Goal: Information Seeking & Learning: Check status

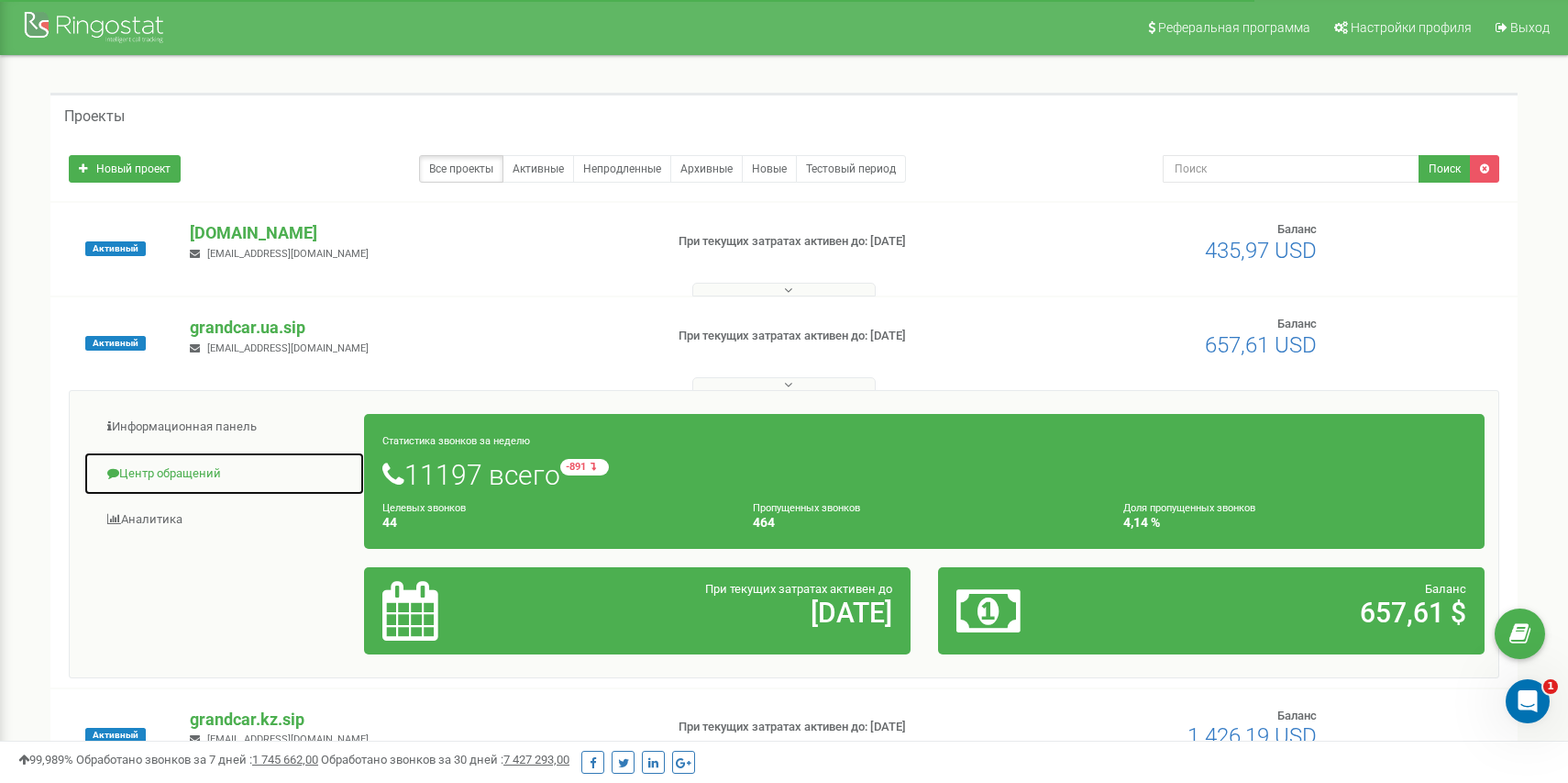
click at [163, 475] on link "Центр обращений" at bounding box center [224, 474] width 282 height 45
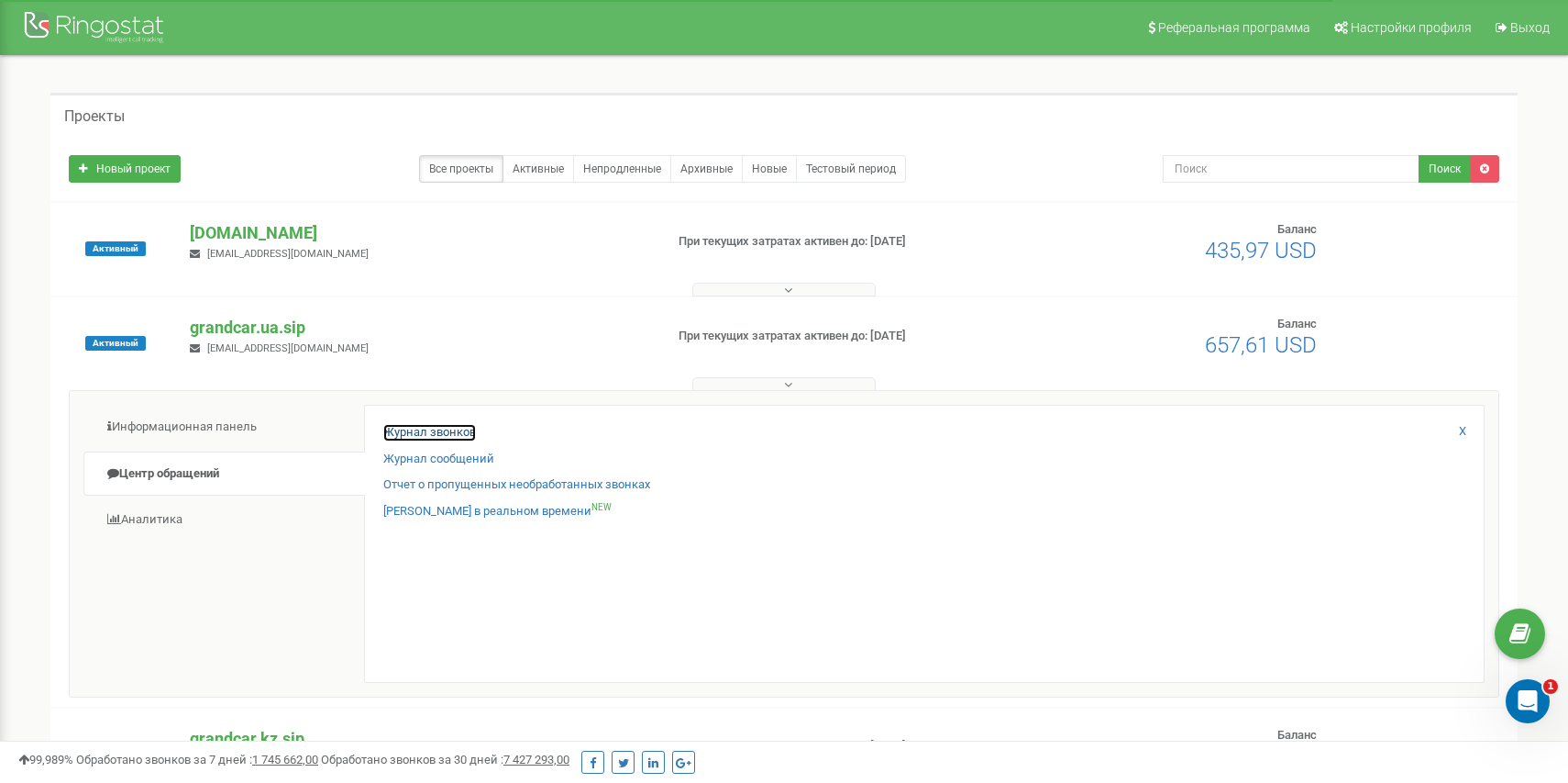
click at [395, 436] on link "Журнал звонков" at bounding box center [429, 433] width 93 height 18
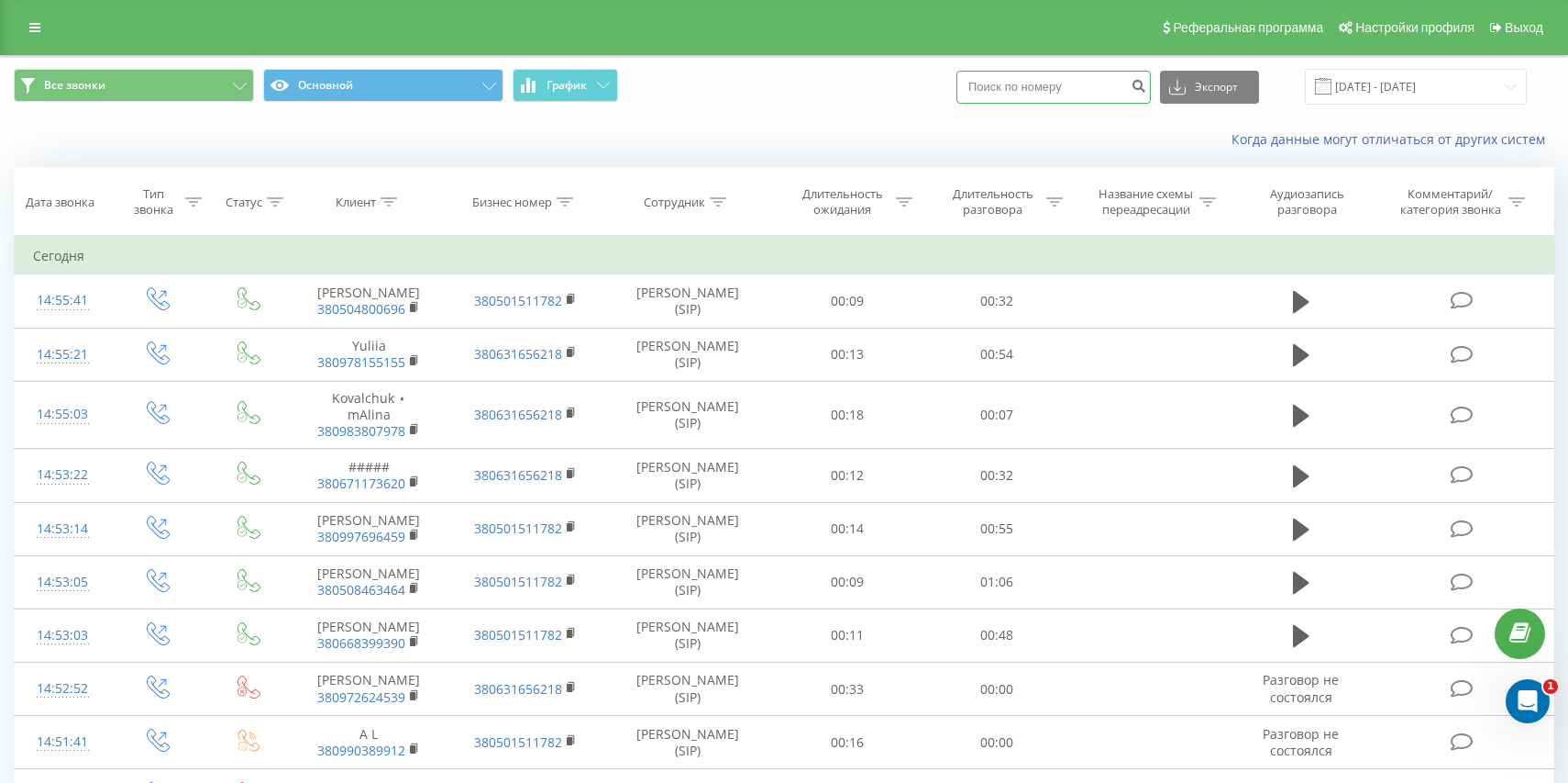
click at [1066, 84] on input at bounding box center [1054, 87] width 195 height 33
paste input "380 68 460 0421"
type input "380 68 460 0421"
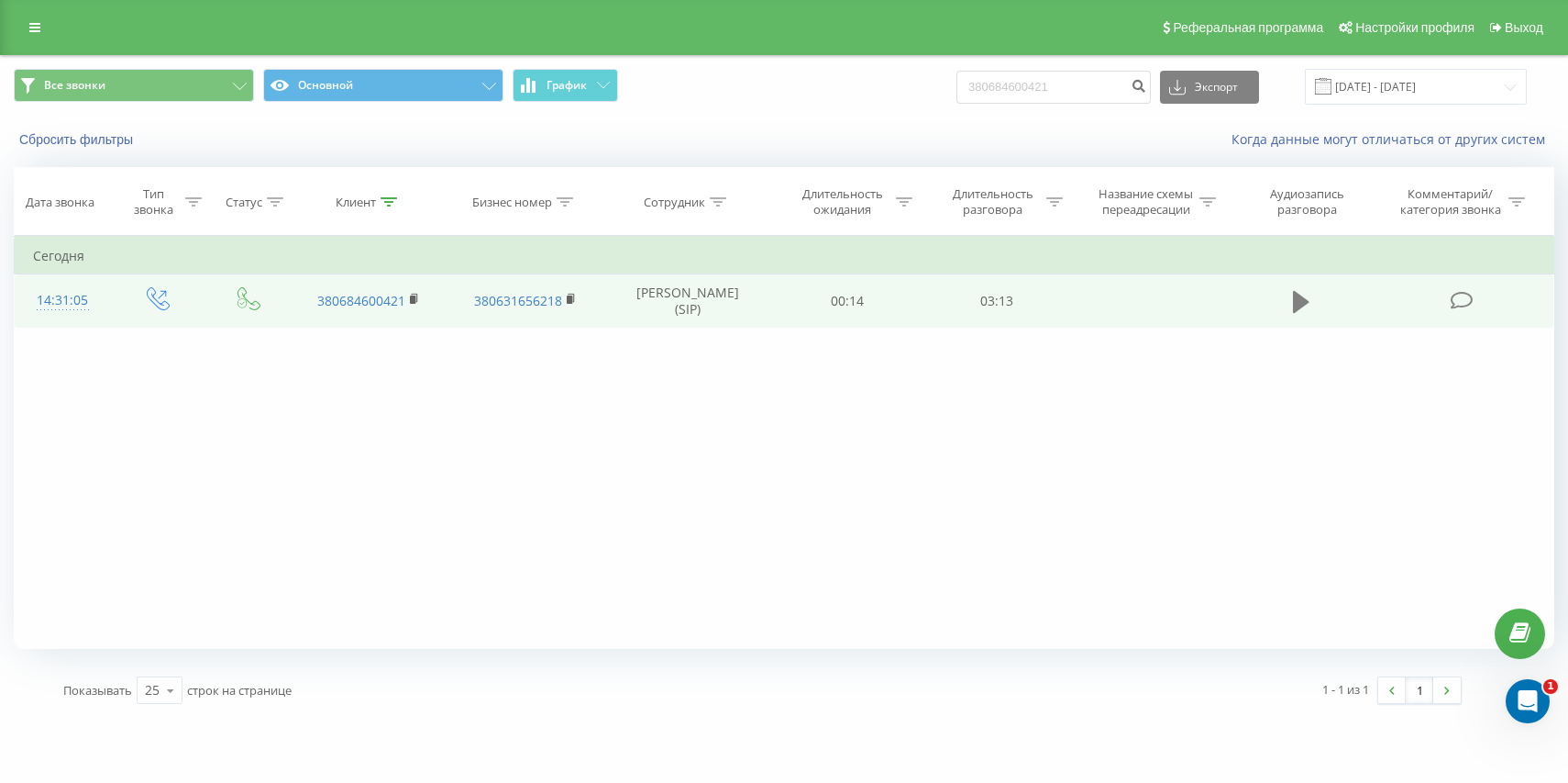
click at [1302, 295] on icon at bounding box center [1301, 301] width 17 height 25
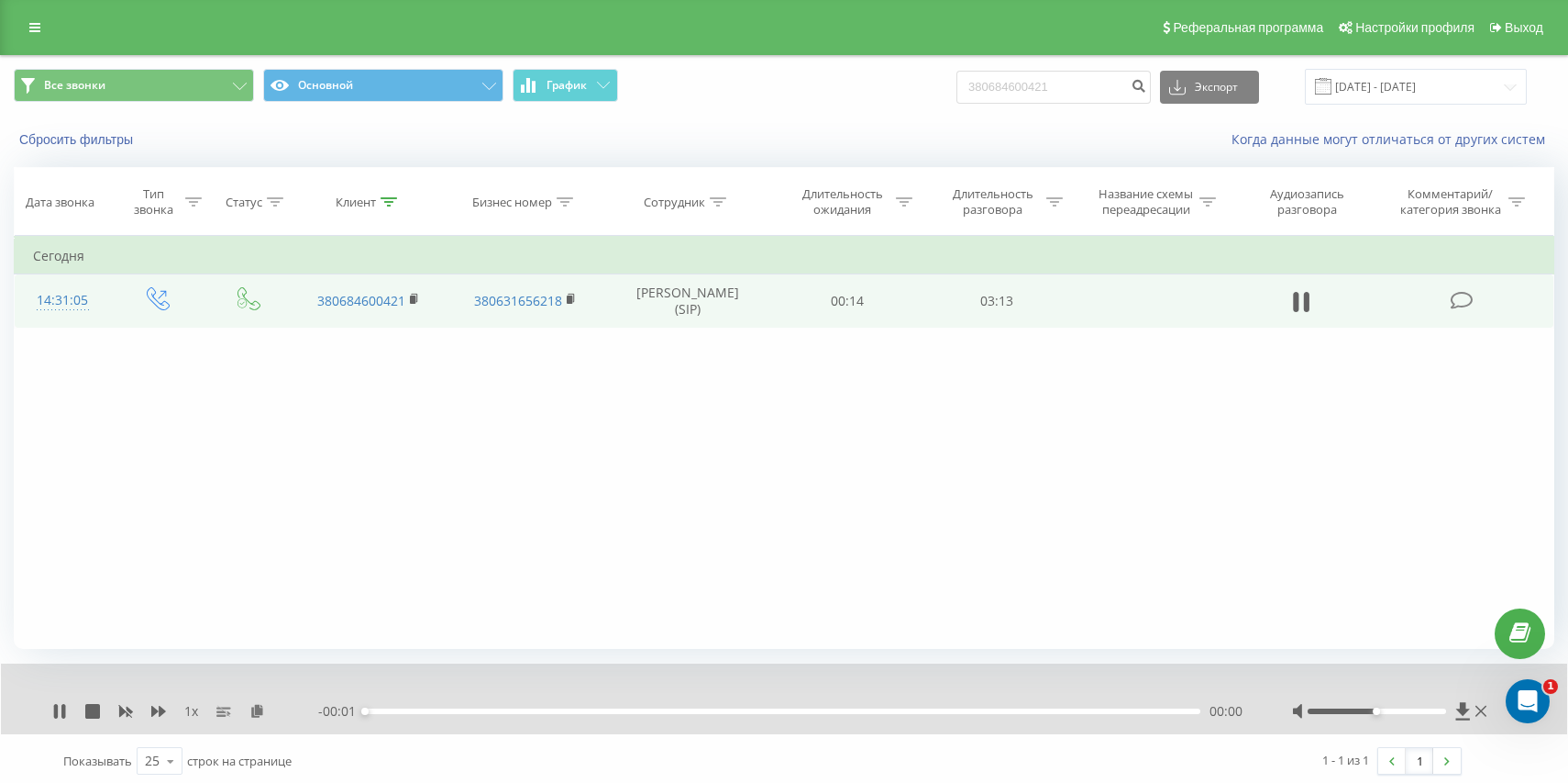
click at [167, 705] on div "1 x" at bounding box center [185, 711] width 266 height 19
click at [166, 706] on div "1 x" at bounding box center [185, 711] width 266 height 19
click at [162, 707] on icon at bounding box center [158, 711] width 15 height 15
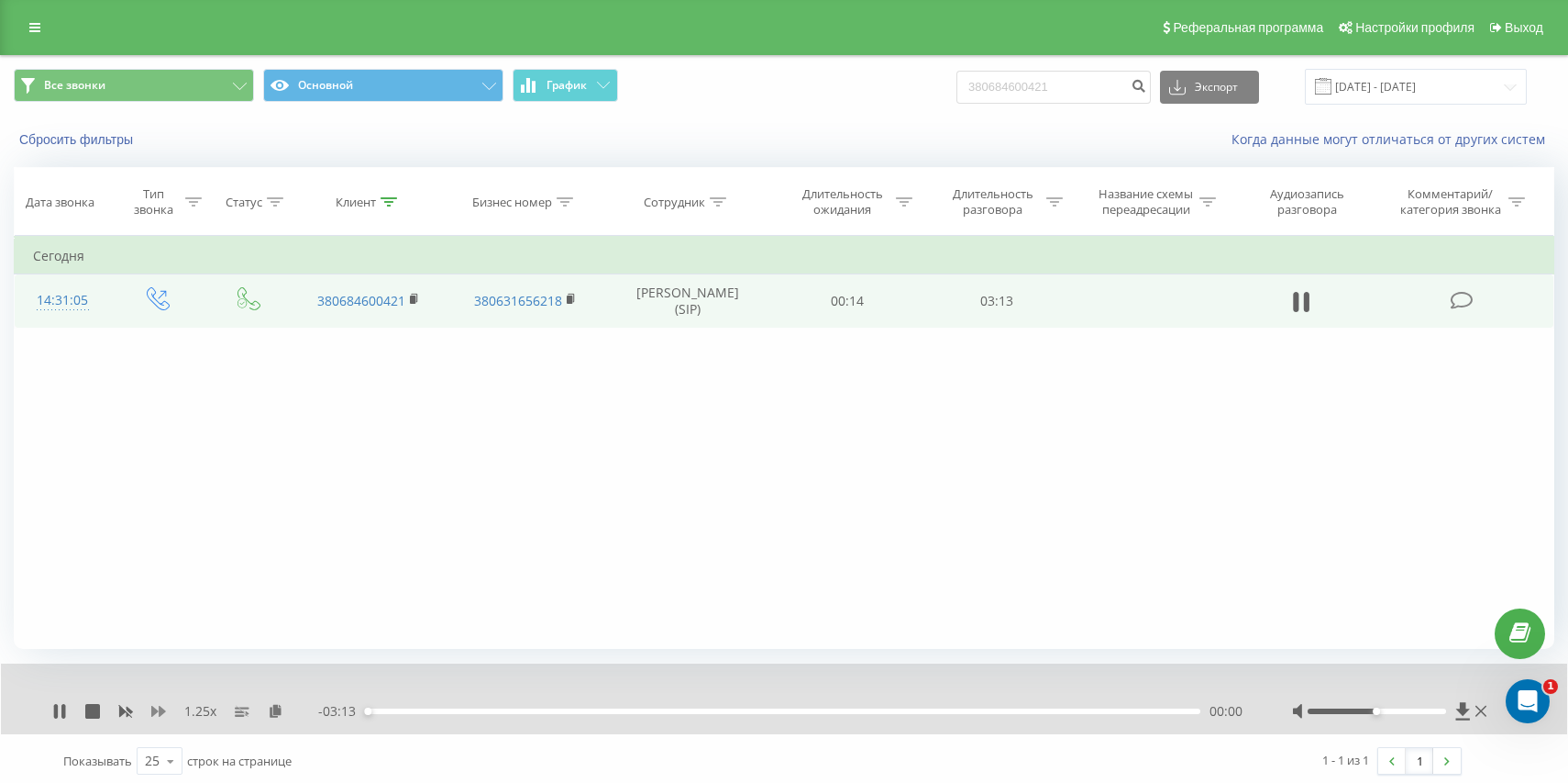
click at [162, 707] on icon at bounding box center [158, 711] width 15 height 15
click at [153, 707] on icon at bounding box center [158, 711] width 15 height 15
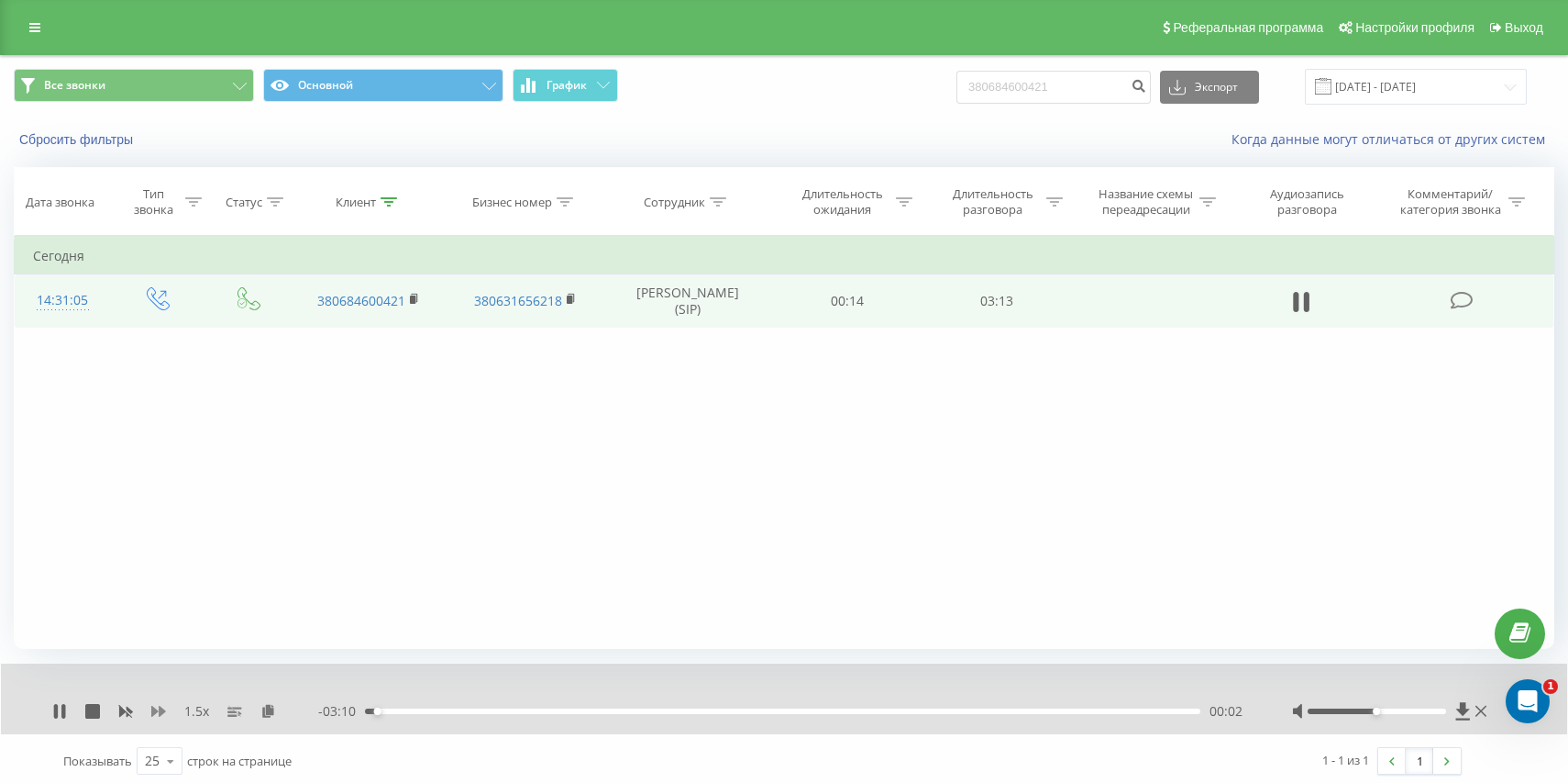
click at [153, 707] on icon at bounding box center [158, 711] width 15 height 15
click at [157, 711] on icon at bounding box center [158, 711] width 15 height 11
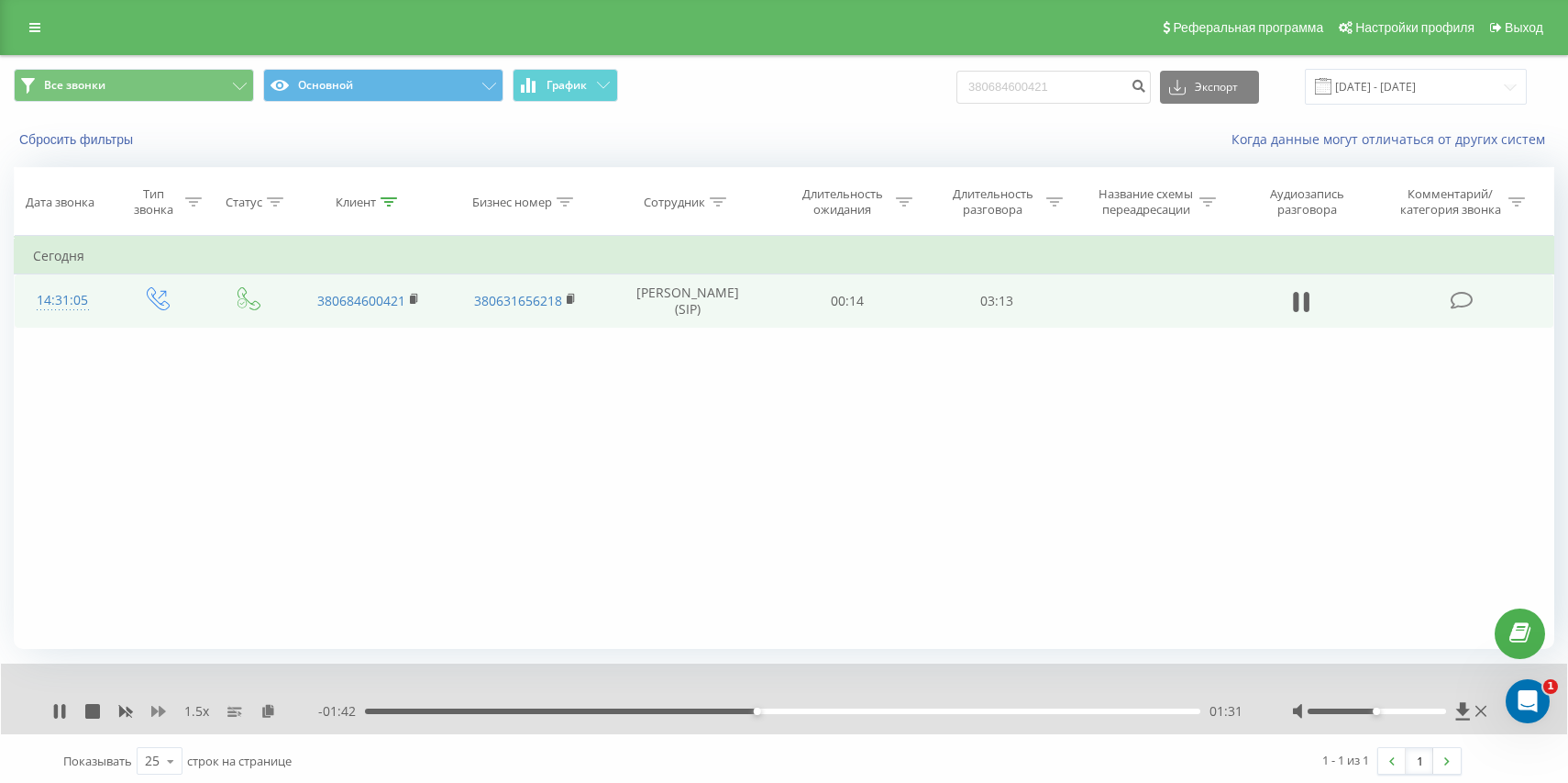
click at [157, 711] on icon at bounding box center [158, 711] width 15 height 11
